Goal: Task Accomplishment & Management: Use online tool/utility

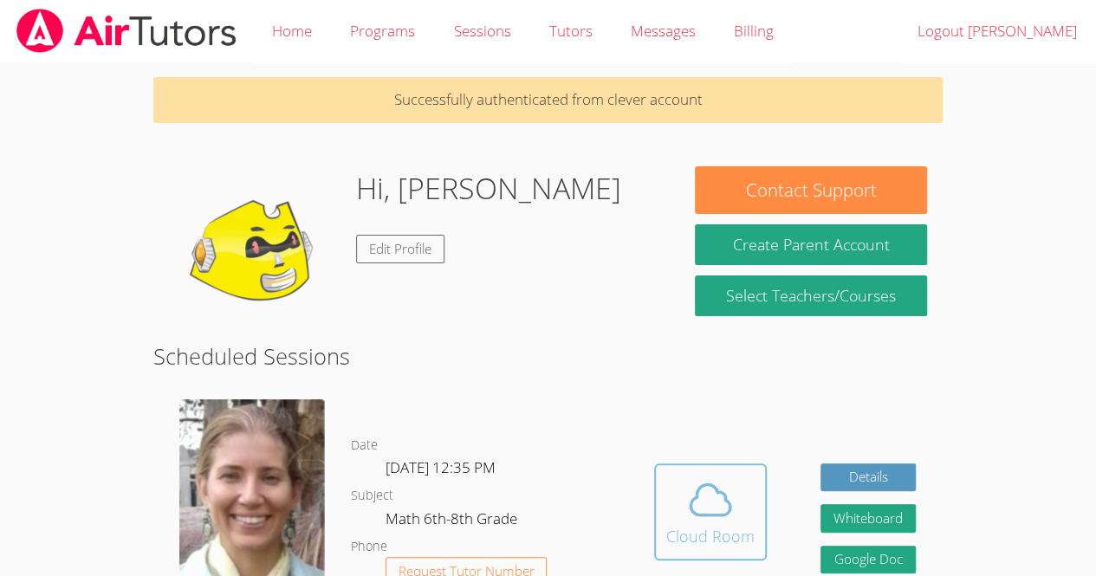
click at [738, 527] on div "Cloud Room" at bounding box center [710, 536] width 88 height 24
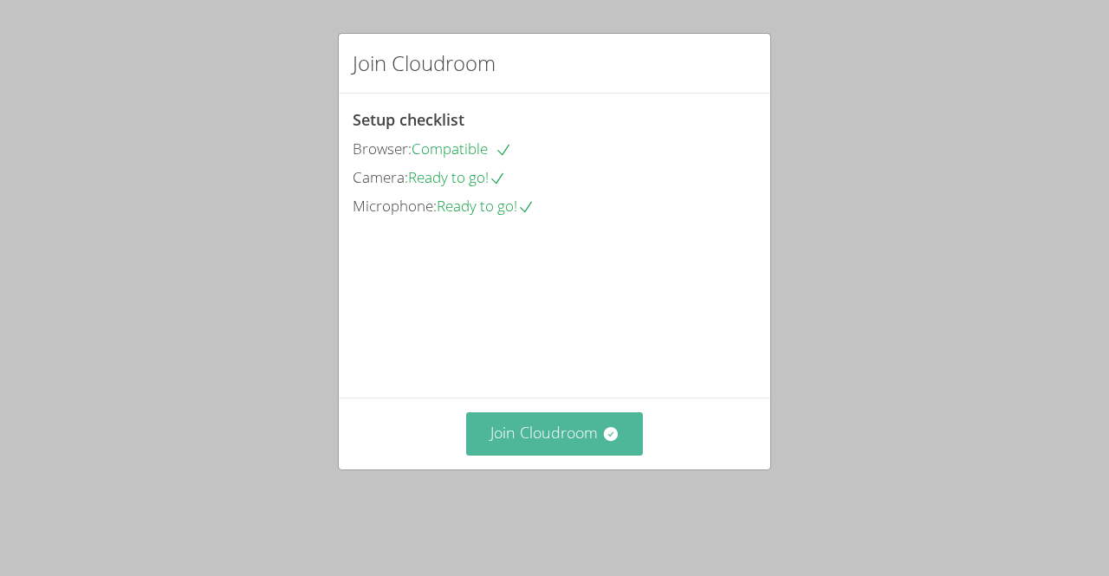
click at [562, 455] on button "Join Cloudroom" at bounding box center [555, 433] width 178 height 42
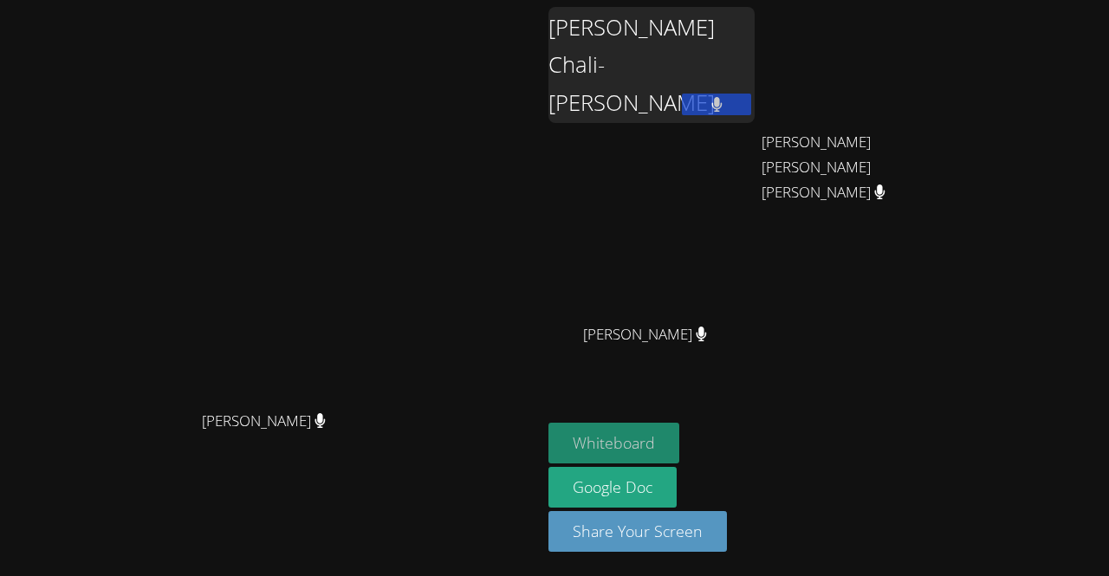
click at [679, 458] on button "Whiteboard" at bounding box center [614, 443] width 131 height 41
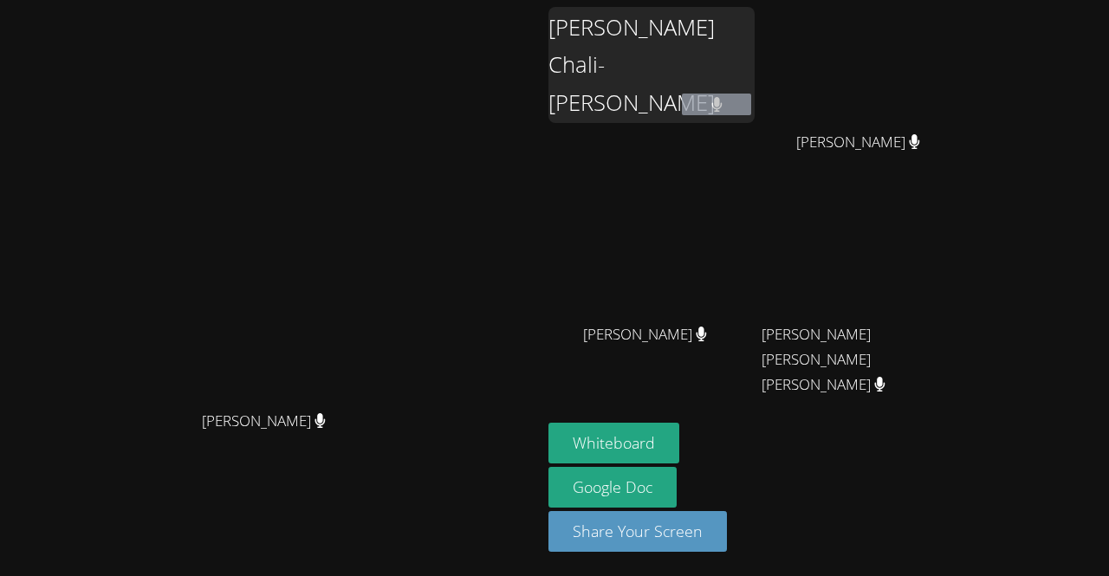
click at [542, 59] on main "[PERSON_NAME] [PERSON_NAME]" at bounding box center [271, 288] width 542 height 576
click at [755, 55] on div "[PERSON_NAME] Chali-[PERSON_NAME]" at bounding box center [652, 65] width 206 height 116
click at [755, 42] on div "[PERSON_NAME] Chali-[PERSON_NAME]" at bounding box center [652, 65] width 206 height 116
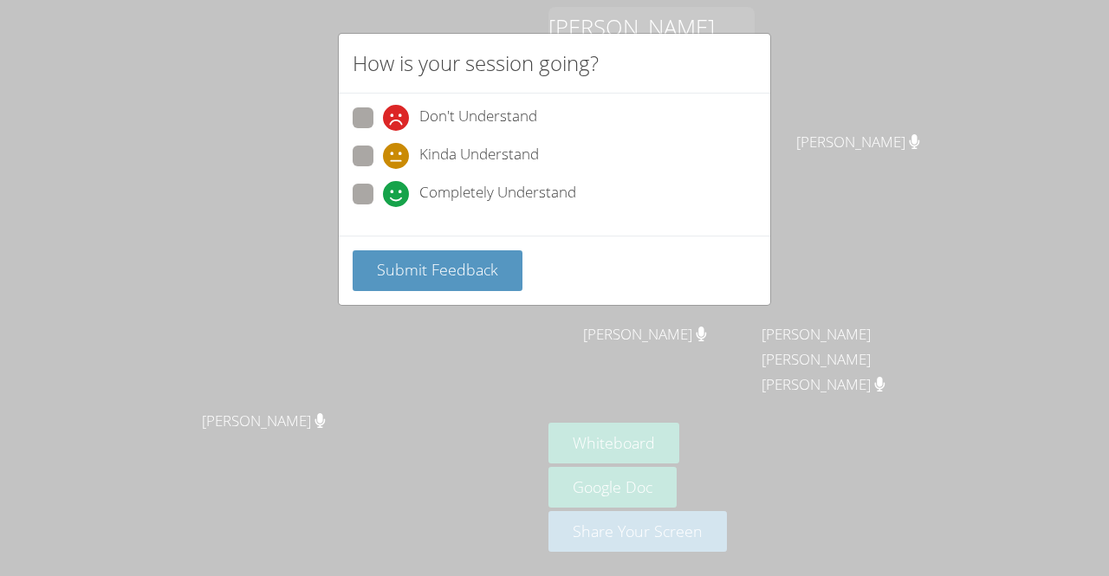
click at [464, 192] on span "Completely Understand" at bounding box center [497, 194] width 157 height 26
click at [398, 192] on input "Completely Understand" at bounding box center [390, 191] width 15 height 15
radio input "true"
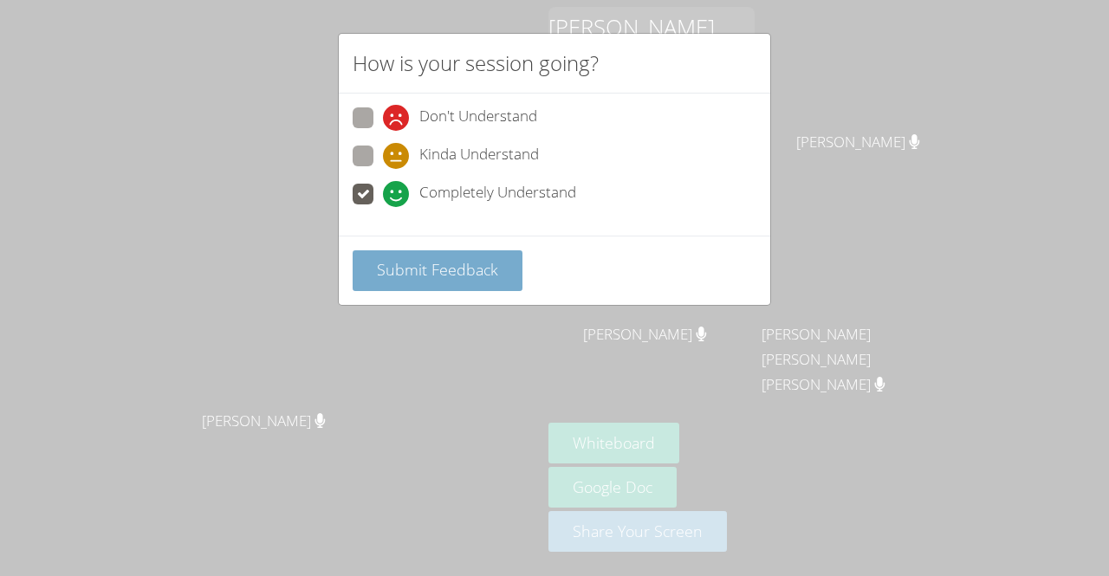
click at [472, 272] on span "Submit Feedback" at bounding box center [437, 269] width 121 height 21
